Goal: Check status

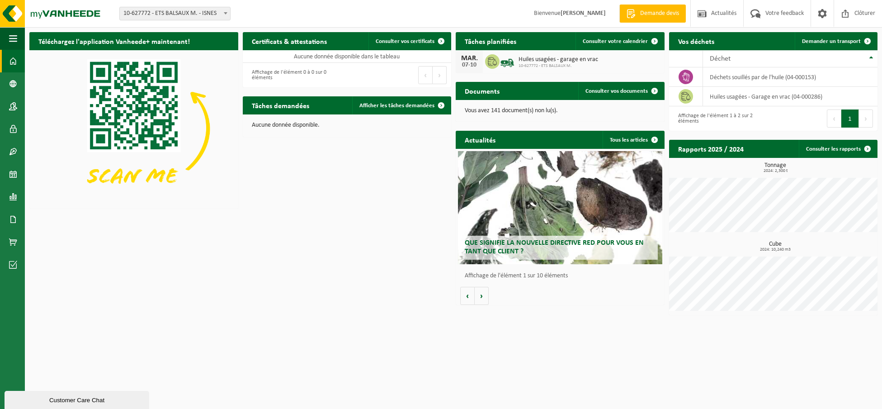
click at [563, 63] on span "10-627772 - ETS BALSAUX M." at bounding box center [559, 65] width 80 height 5
click at [496, 62] on icon at bounding box center [492, 61] width 9 height 9
click at [502, 62] on img at bounding box center [507, 60] width 15 height 15
click at [469, 62] on div "07-10" at bounding box center [469, 65] width 18 height 6
click at [505, 64] on img at bounding box center [507, 60] width 15 height 15
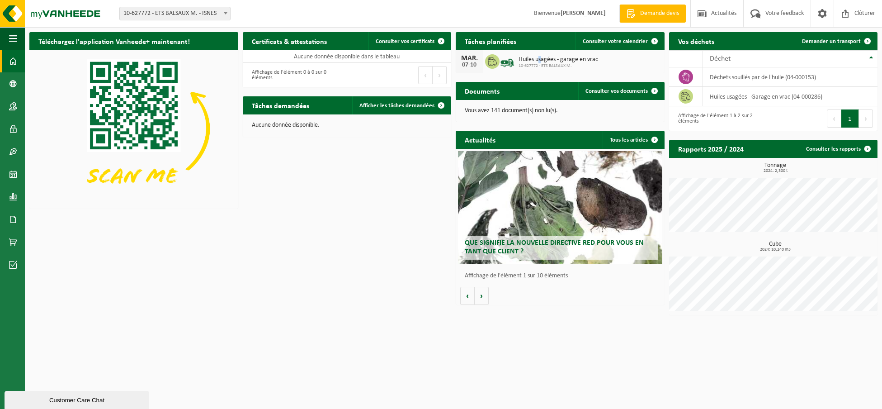
click at [540, 58] on span "Huiles usagées - garage en vrac" at bounding box center [559, 59] width 80 height 7
click at [579, 61] on span "Huiles usagées - garage en vrac" at bounding box center [559, 59] width 80 height 7
click at [467, 62] on div "07-10" at bounding box center [469, 65] width 18 height 6
click at [491, 65] on icon at bounding box center [492, 61] width 9 height 9
click at [535, 64] on span "10-627772 - ETS BALSAUX M." at bounding box center [559, 65] width 80 height 5
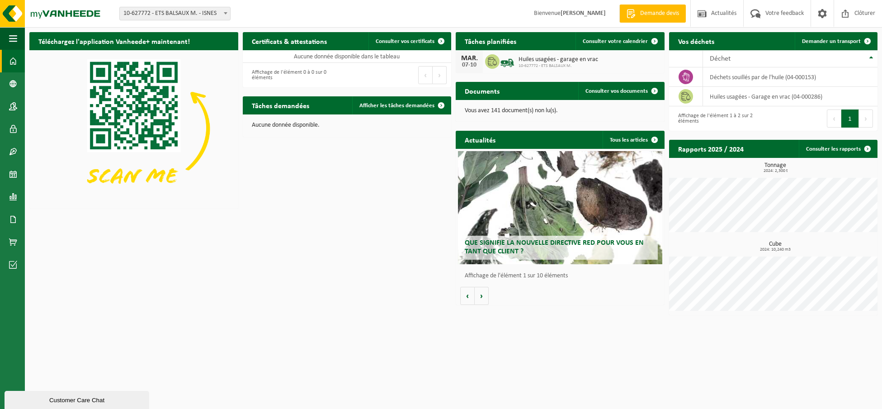
click at [587, 64] on span "10-627772 - ETS BALSAUX M." at bounding box center [559, 65] width 80 height 5
